Goal: Task Accomplishment & Management: Complete application form

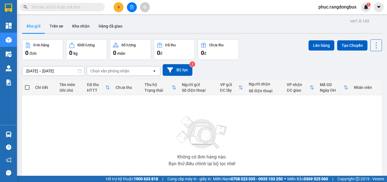
click at [373, 47] on icon at bounding box center [376, 45] width 8 height 8
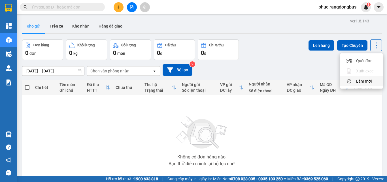
drag, startPoint x: 370, startPoint y: 79, endPoint x: 369, endPoint y: 87, distance: 7.4
click at [369, 79] on span "Làm mới" at bounding box center [364, 81] width 16 height 6
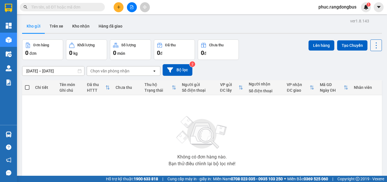
click at [372, 47] on icon at bounding box center [376, 45] width 8 height 8
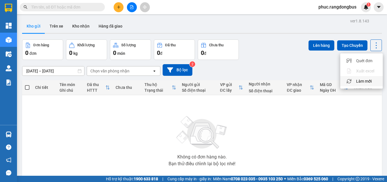
click at [368, 81] on span "Làm mới" at bounding box center [364, 81] width 16 height 6
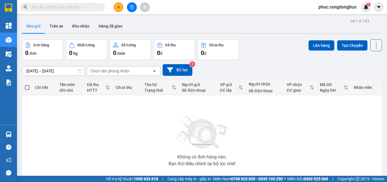
drag, startPoint x: 373, startPoint y: 42, endPoint x: 375, endPoint y: 90, distance: 47.9
click at [373, 43] on icon at bounding box center [376, 45] width 8 height 8
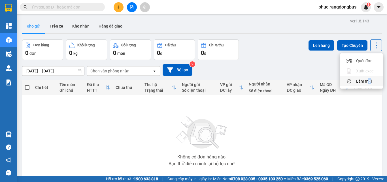
click at [369, 80] on span "Làm mới" at bounding box center [364, 81] width 16 height 6
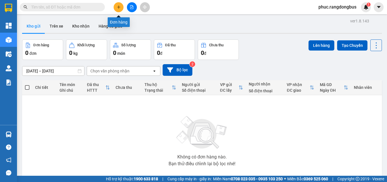
click at [119, 7] on icon "plus" at bounding box center [119, 7] width 4 height 4
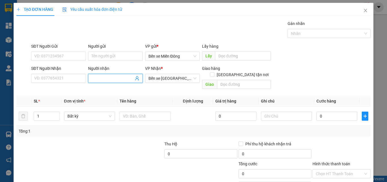
click at [106, 80] on input "Người nhận" at bounding box center [112, 78] width 42 height 6
type input "a yên"
click at [101, 92] on div "A YÊN - 0987369685" at bounding box center [114, 89] width 47 height 6
type input "0987369685"
type input "A YÊN"
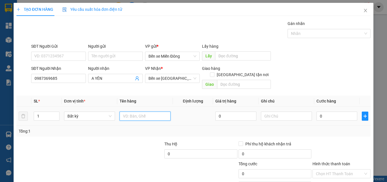
click at [157, 113] on input "text" at bounding box center [144, 115] width 51 height 9
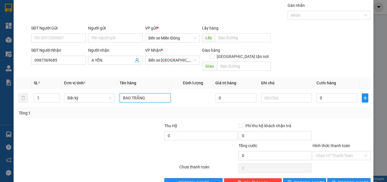
scroll to position [28, 0]
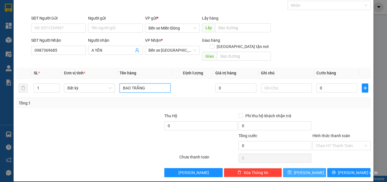
type input "BAO TRẮNG"
click at [291, 170] on icon "save" at bounding box center [289, 172] width 4 height 4
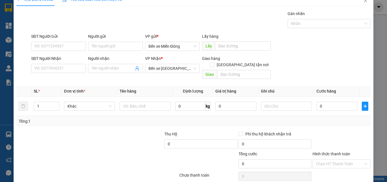
scroll to position [0, 0]
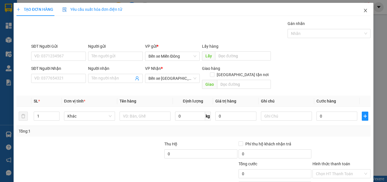
click at [364, 10] on icon "close" at bounding box center [365, 10] width 3 height 3
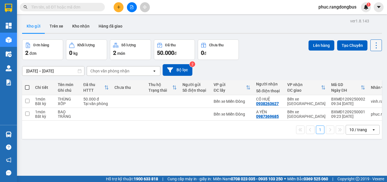
click at [372, 42] on icon at bounding box center [376, 45] width 8 height 8
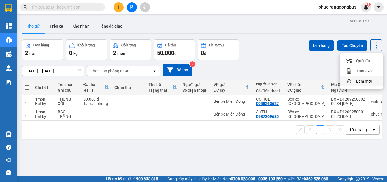
click at [364, 83] on span "Làm mới" at bounding box center [364, 81] width 16 height 6
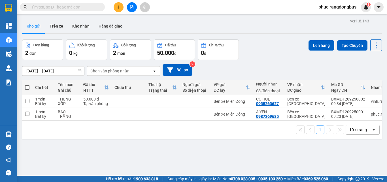
click at [119, 2] on button at bounding box center [119, 7] width 10 height 10
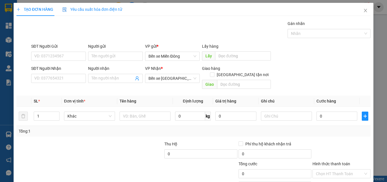
click at [67, 83] on div "SĐT Người Nhận VD: 0377654321" at bounding box center [58, 75] width 55 height 20
click at [67, 79] on input "SĐT Người Nhận" at bounding box center [58, 78] width 55 height 9
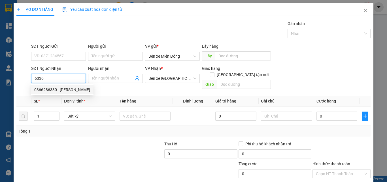
click at [77, 93] on div "0366286330 - [PERSON_NAME]" at bounding box center [62, 89] width 63 height 9
type input "0366286330"
type input "[PERSON_NAME]"
type input "30.000"
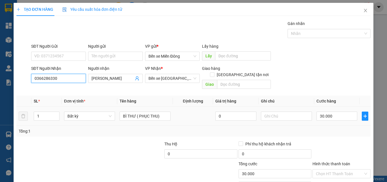
type input "0366286330"
drag, startPoint x: 329, startPoint y: 102, endPoint x: 328, endPoint y: 106, distance: 4.7
click at [326, 106] on td "30.000" at bounding box center [336, 115] width 45 height 19
type input "5"
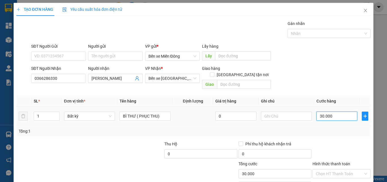
type input "5"
type input "50"
type input "50.000"
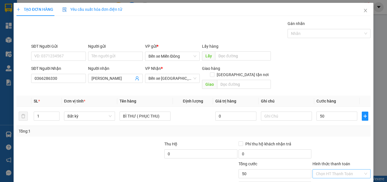
type input "50.000"
click at [332, 169] on input "Hình thức thanh toán" at bounding box center [339, 173] width 47 height 8
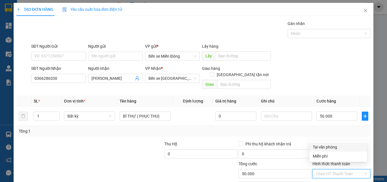
click at [334, 146] on div "Tại văn phòng" at bounding box center [338, 147] width 51 height 6
type input "0"
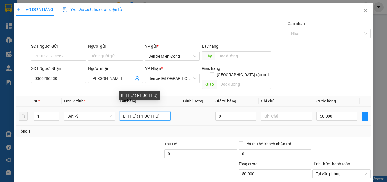
click at [135, 112] on input "BÌ THƯ ( PHỤC THU)" at bounding box center [144, 115] width 51 height 9
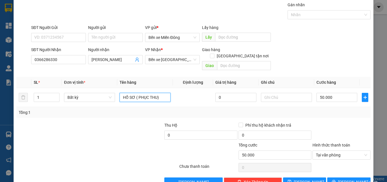
scroll to position [28, 0]
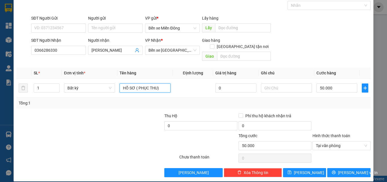
type input "HỒ SƠ ( PHỤC THU)"
click at [358, 168] on button "[PERSON_NAME] và In" at bounding box center [348, 172] width 43 height 9
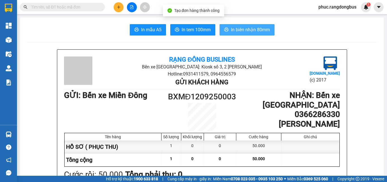
click at [247, 35] on button "In biên nhận 80mm" at bounding box center [246, 29] width 55 height 11
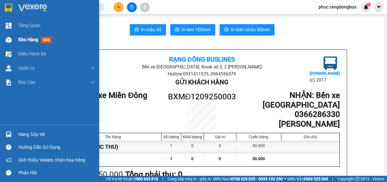
click at [29, 41] on span "Kho hàng" at bounding box center [28, 39] width 20 height 5
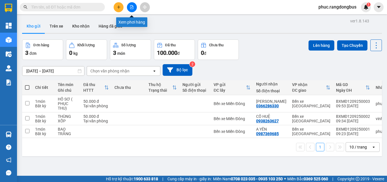
click at [129, 10] on button at bounding box center [132, 7] width 10 height 10
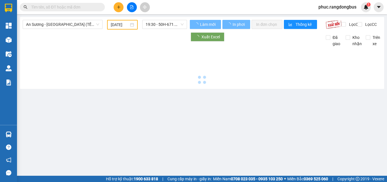
type input "[DATE]"
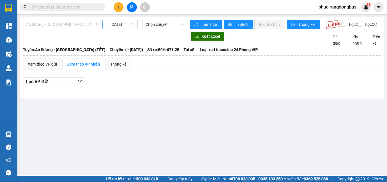
click at [70, 27] on span "An Sương - [GEOGRAPHIC_DATA] (TẾT)" at bounding box center [62, 24] width 73 height 8
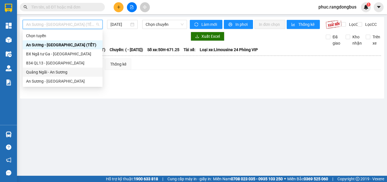
click at [60, 74] on div "Quảng Ngãi - An Sương" at bounding box center [62, 72] width 73 height 6
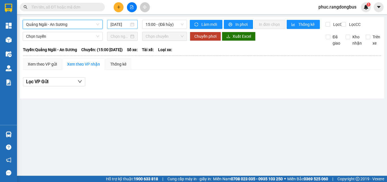
click at [127, 22] on input "[DATE]" at bounding box center [119, 24] width 19 height 6
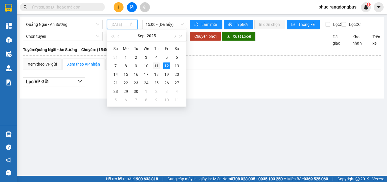
click at [158, 65] on div "11" at bounding box center [156, 65] width 7 height 7
type input "[DATE]"
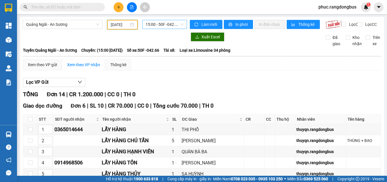
click at [165, 23] on span "15:00 - 50F -042.66" at bounding box center [165, 24] width 38 height 8
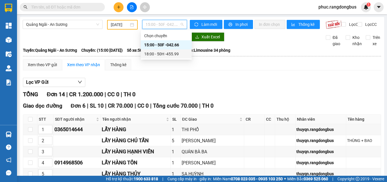
click at [171, 54] on div "18:00 - 50H -455.99" at bounding box center [166, 54] width 44 height 6
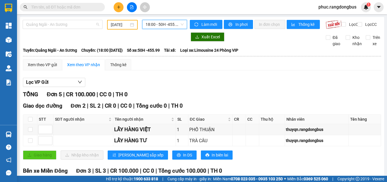
drag, startPoint x: 67, startPoint y: 25, endPoint x: 68, endPoint y: 60, distance: 34.8
click at [67, 26] on span "Quảng Ngãi - An Sương" at bounding box center [62, 24] width 73 height 8
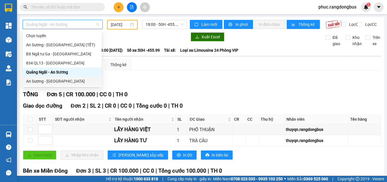
click at [65, 80] on div "An Sương - [GEOGRAPHIC_DATA]" at bounding box center [62, 81] width 72 height 6
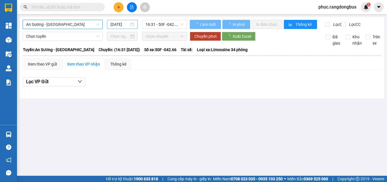
click at [121, 21] on div "[DATE]" at bounding box center [122, 24] width 31 height 9
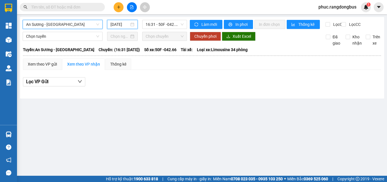
scroll to position [0, 1]
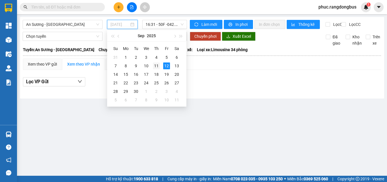
click at [157, 65] on div "11" at bounding box center [156, 65] width 7 height 7
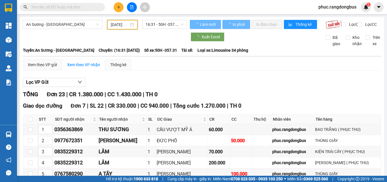
click at [115, 25] on input "[DATE]" at bounding box center [120, 25] width 18 height 6
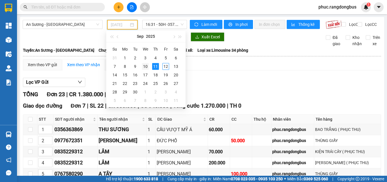
click at [146, 66] on div "10" at bounding box center [145, 66] width 7 height 7
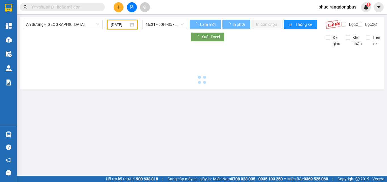
type input "[DATE]"
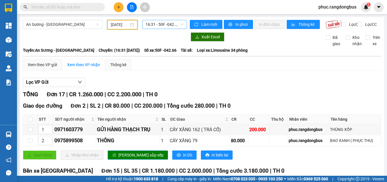
click at [168, 22] on span "16:31 - 50F -042.66" at bounding box center [165, 24] width 38 height 8
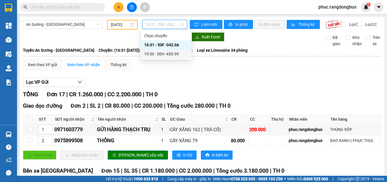
click at [166, 52] on div "19:30 - 50H -455.99" at bounding box center [166, 54] width 44 height 6
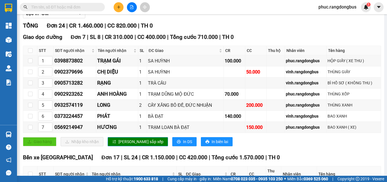
scroll to position [63, 0]
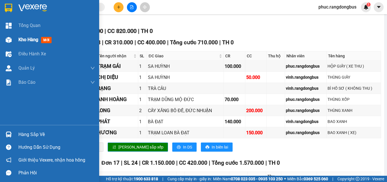
click at [38, 44] on div "Kho hàng mới" at bounding box center [56, 40] width 76 height 14
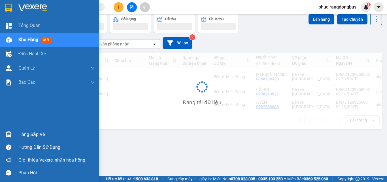
scroll to position [26, 0]
